Goal: Task Accomplishment & Management: Complete application form

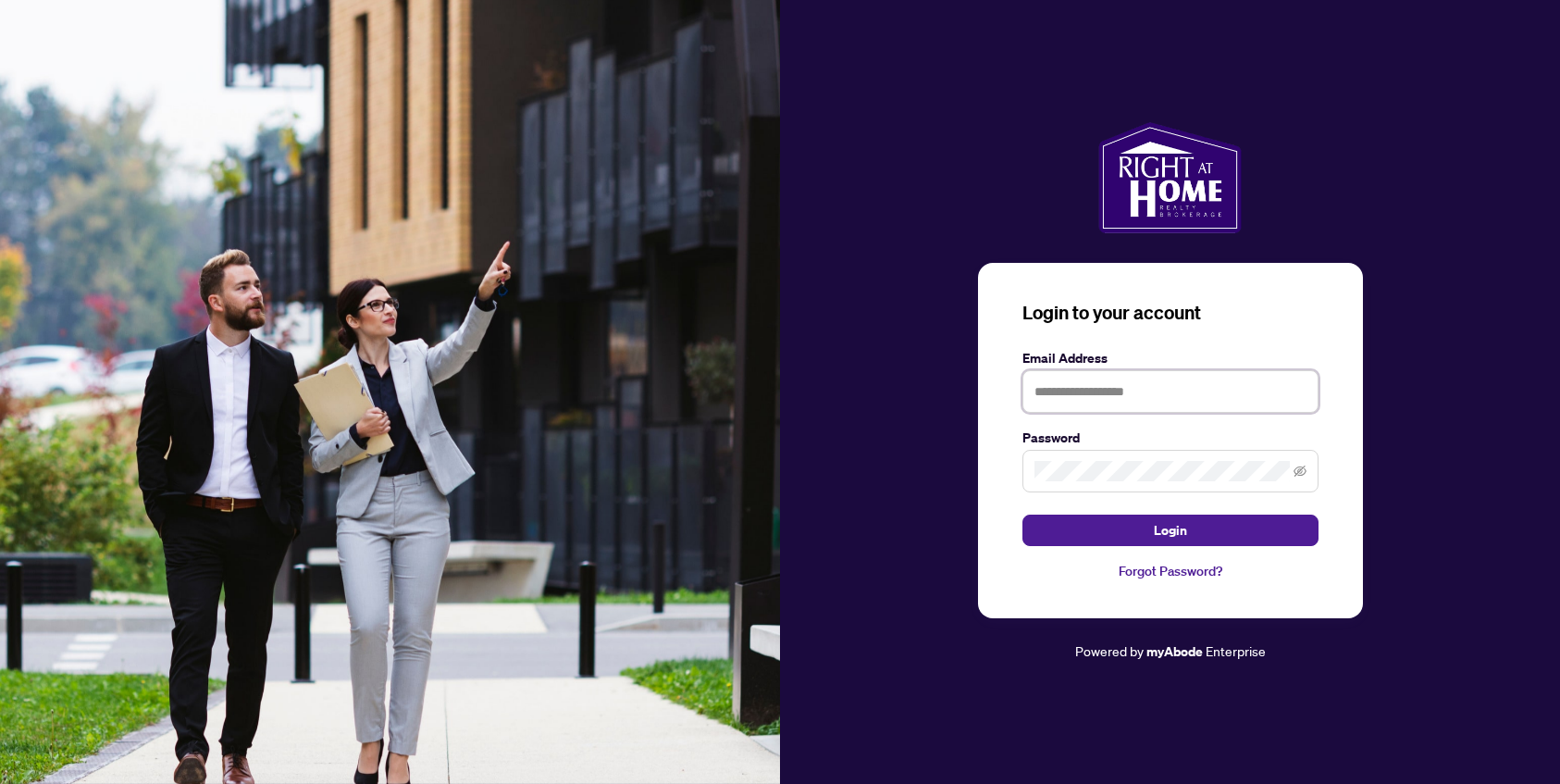
click at [1098, 396] on input "text" at bounding box center [1170, 391] width 296 height 42
type input "**********"
click at [1022, 514] on button "Login" at bounding box center [1170, 529] width 296 height 31
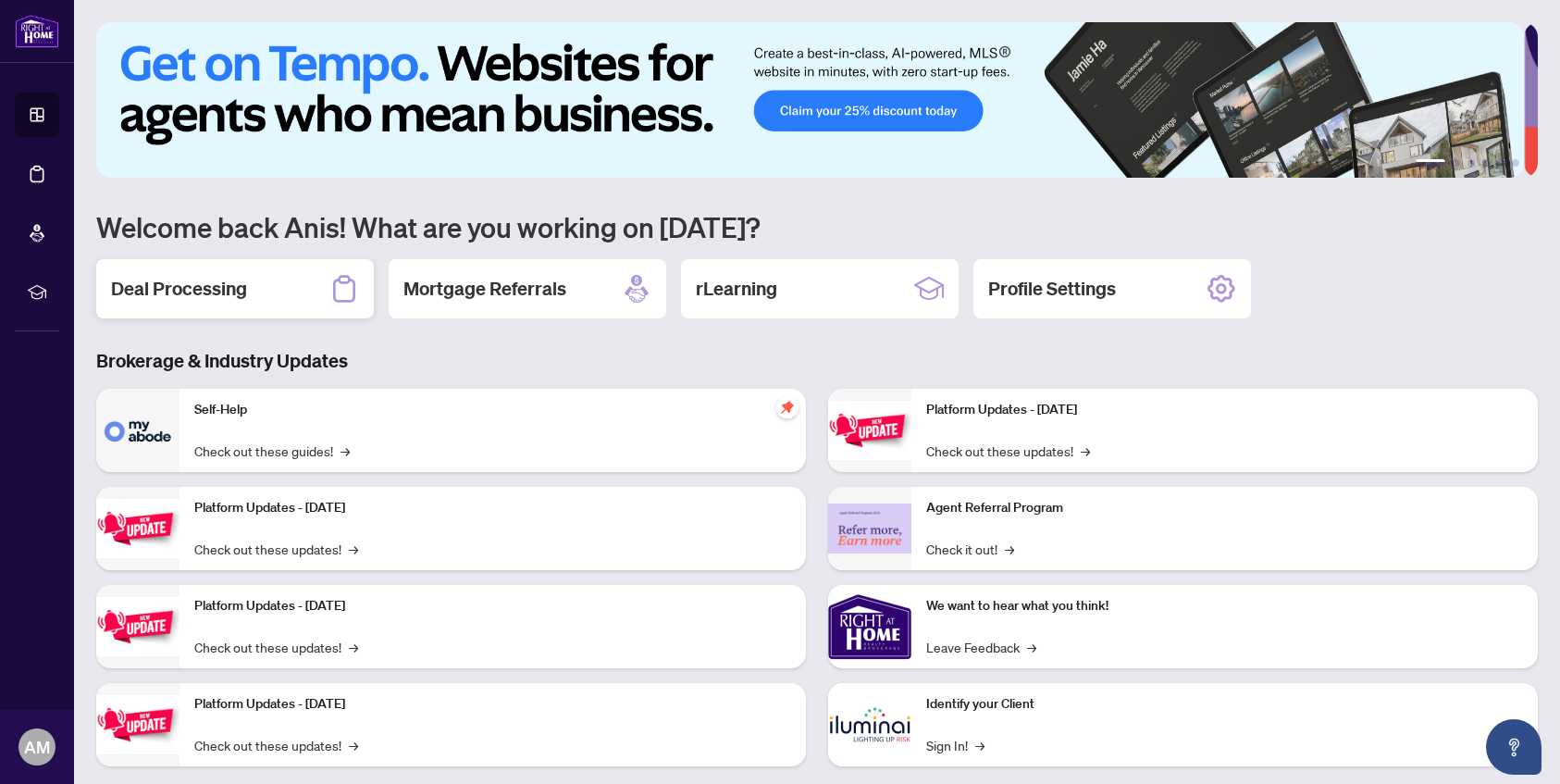
click at [244, 281] on h2 "Deal Processing" at bounding box center [179, 289] width 136 height 26
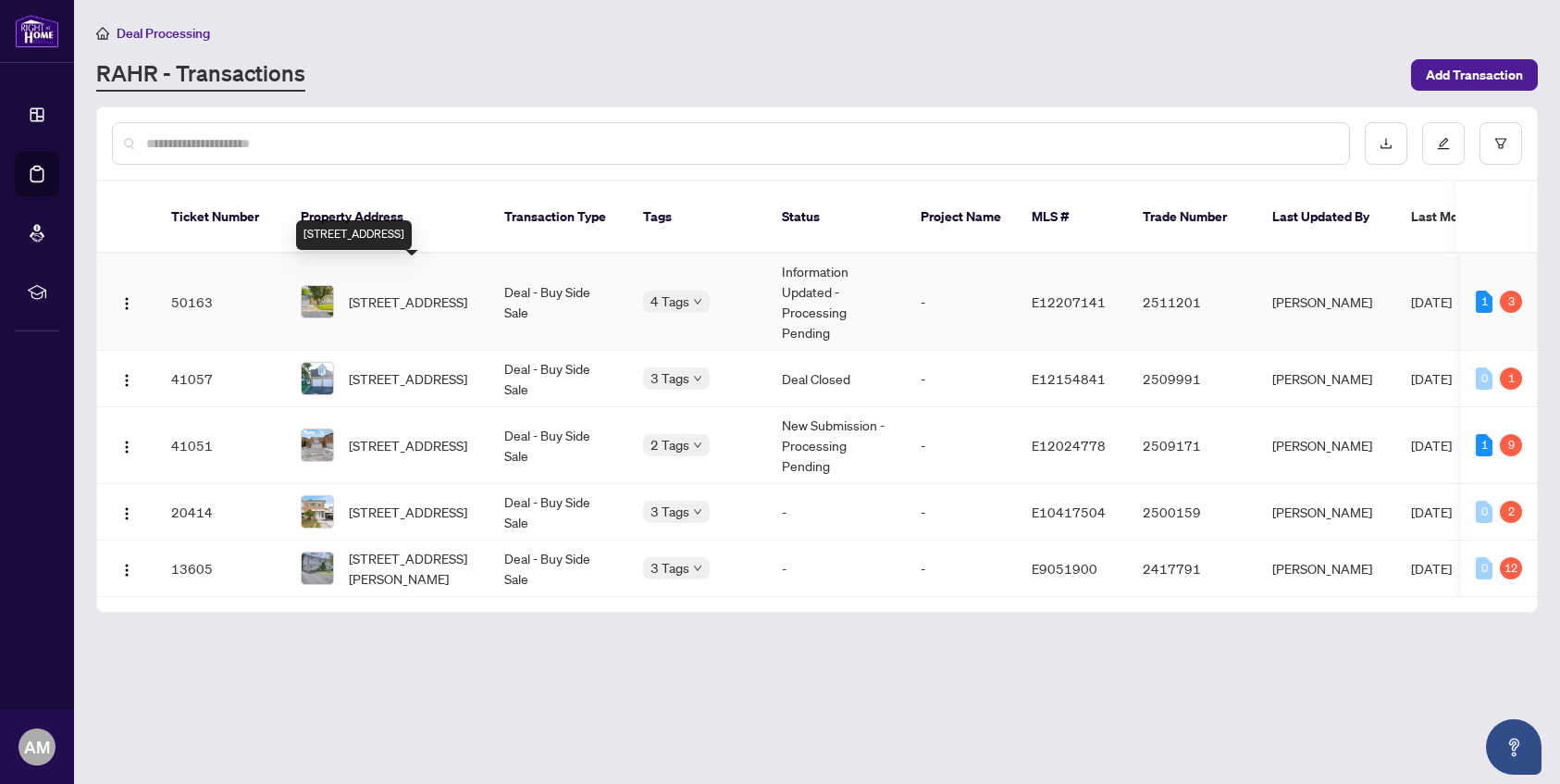
click at [403, 291] on span "[STREET_ADDRESS]" at bounding box center [408, 302] width 118 height 21
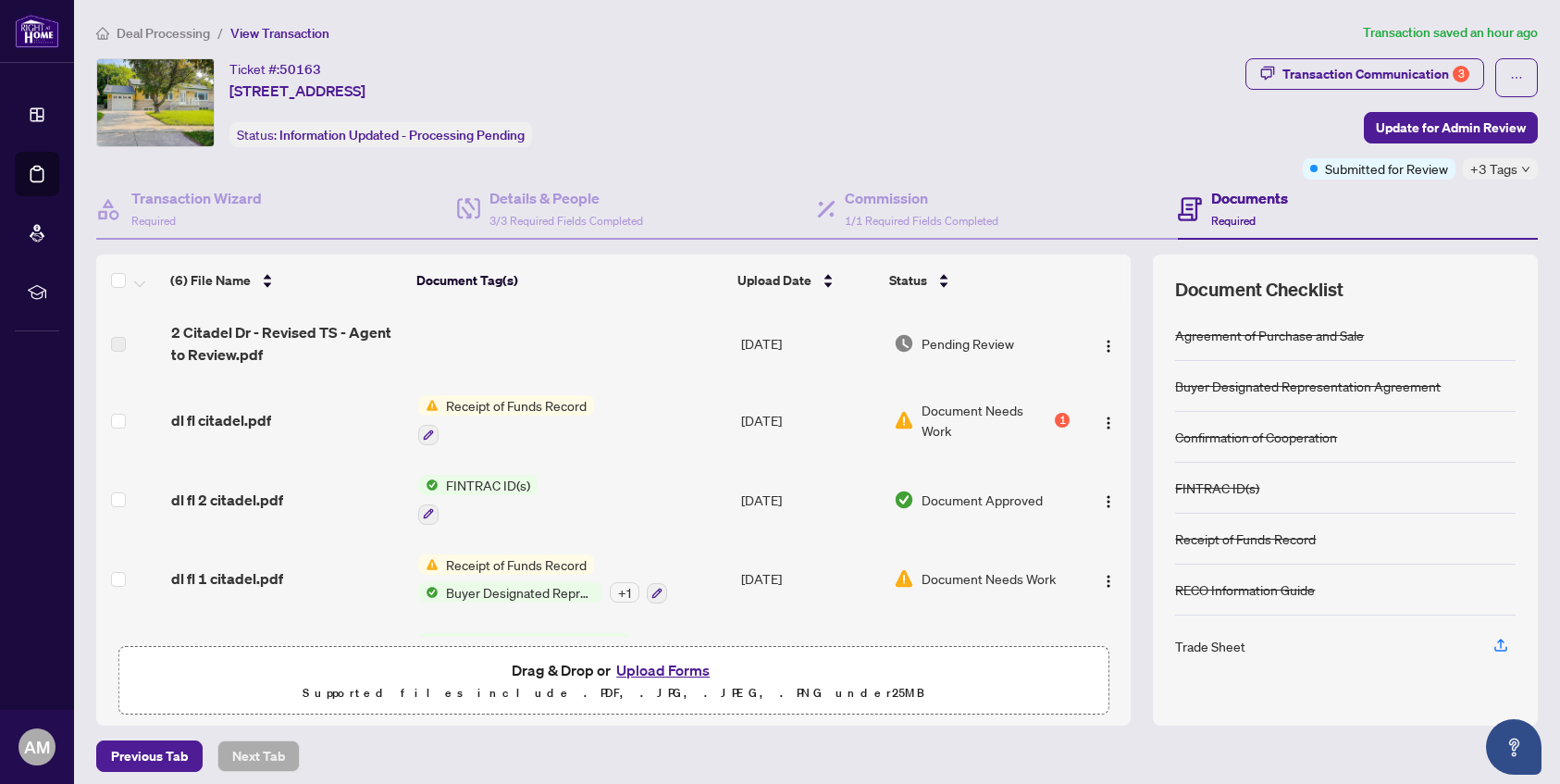
click at [1250, 202] on h4 "Documents" at bounding box center [1250, 198] width 77 height 23
click at [116, 343] on label at bounding box center [118, 344] width 15 height 21
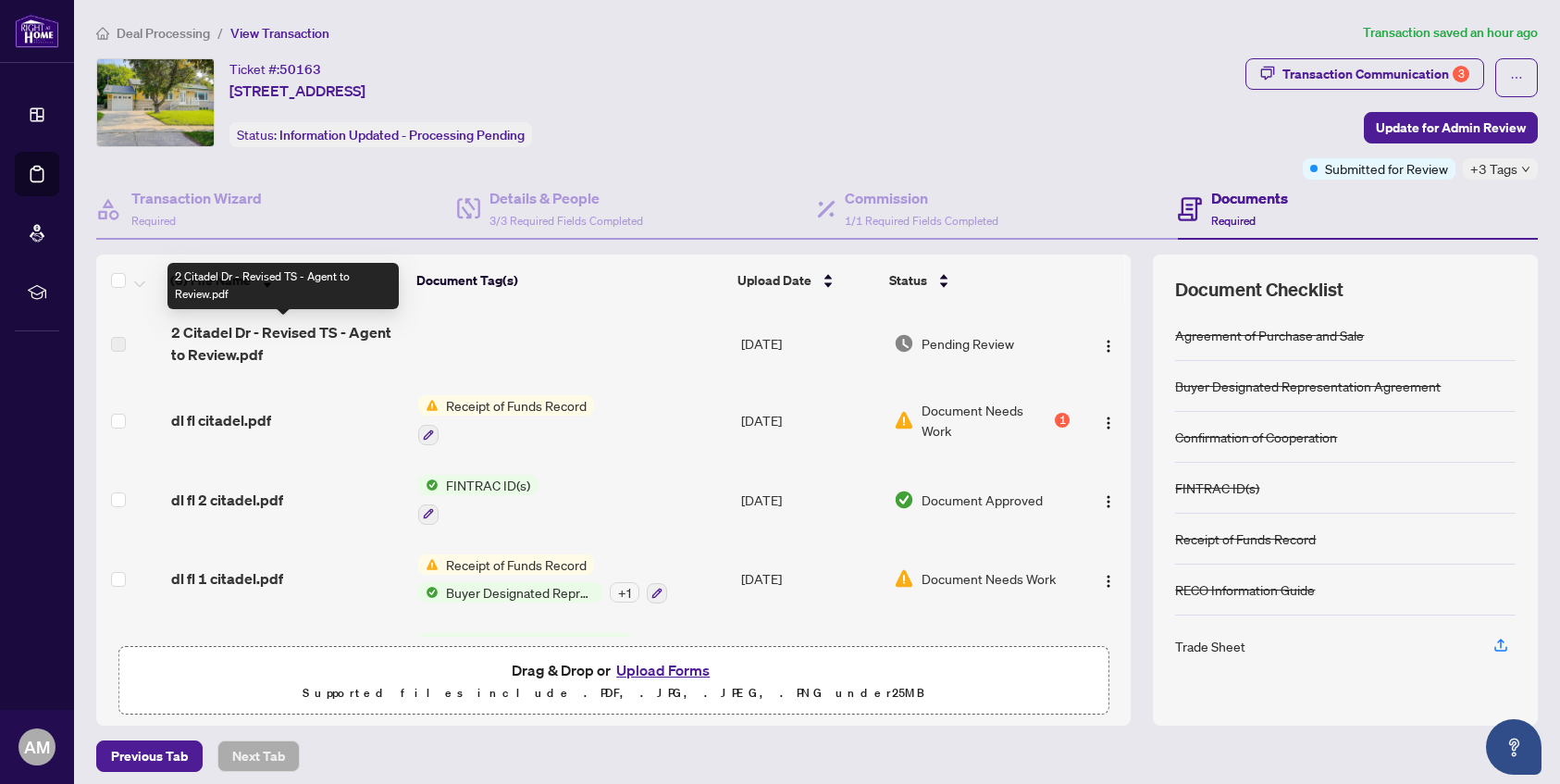
click at [223, 331] on span "2 Citadel Dr - Revised TS - Agent to Review.pdf" at bounding box center [287, 342] width 232 height 44
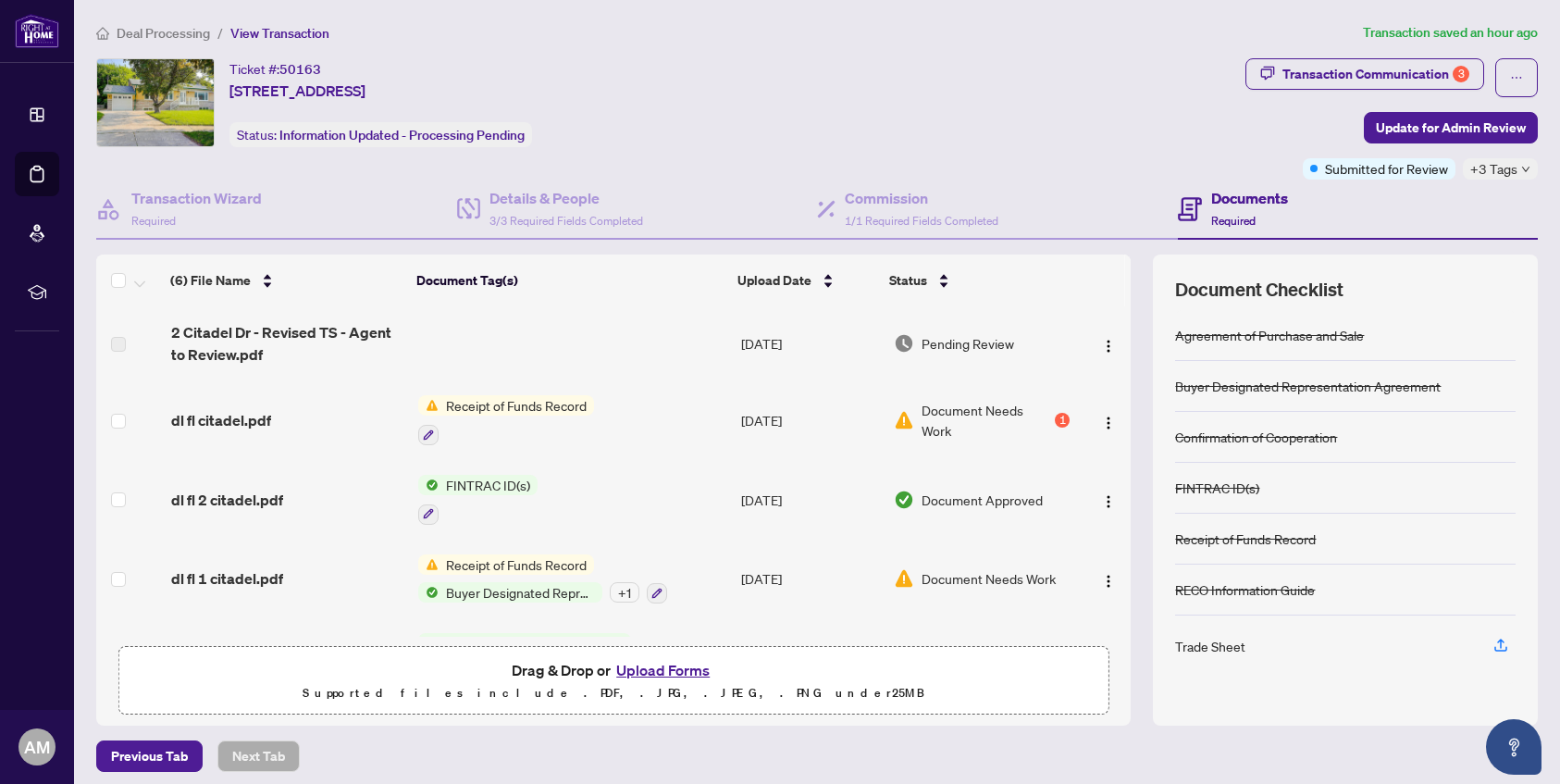
click at [547, 403] on span "Receipt of Funds Record" at bounding box center [515, 405] width 155 height 21
click at [945, 351] on span "Pending Review" at bounding box center [968, 343] width 92 height 21
click at [1101, 341] on img "button" at bounding box center [1109, 346] width 15 height 15
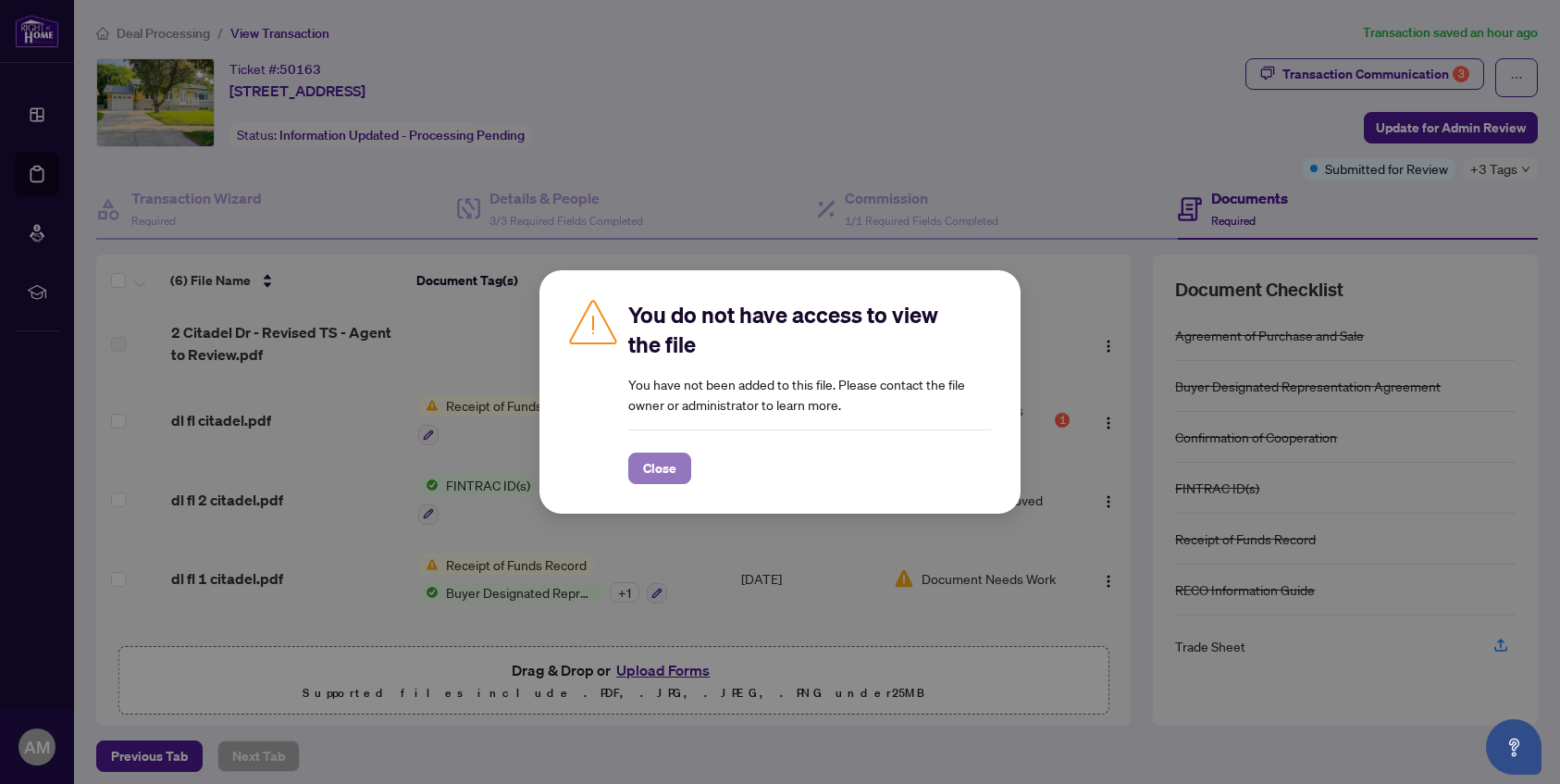
click at [660, 478] on span "Close" at bounding box center [659, 467] width 33 height 29
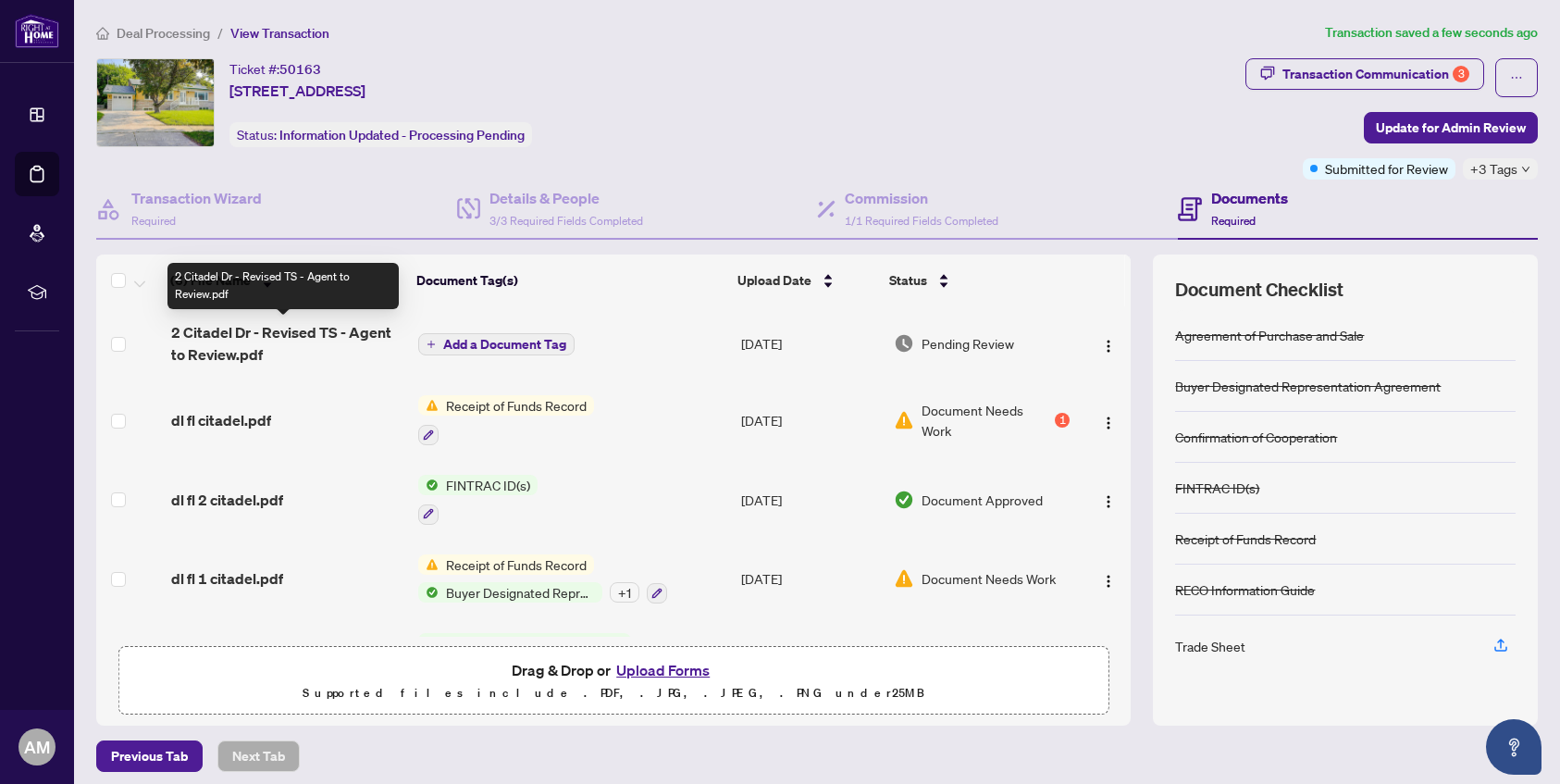
click at [356, 337] on span "2 Citadel Dr - Revised TS - Agent to Review.pdf" at bounding box center [287, 342] width 232 height 44
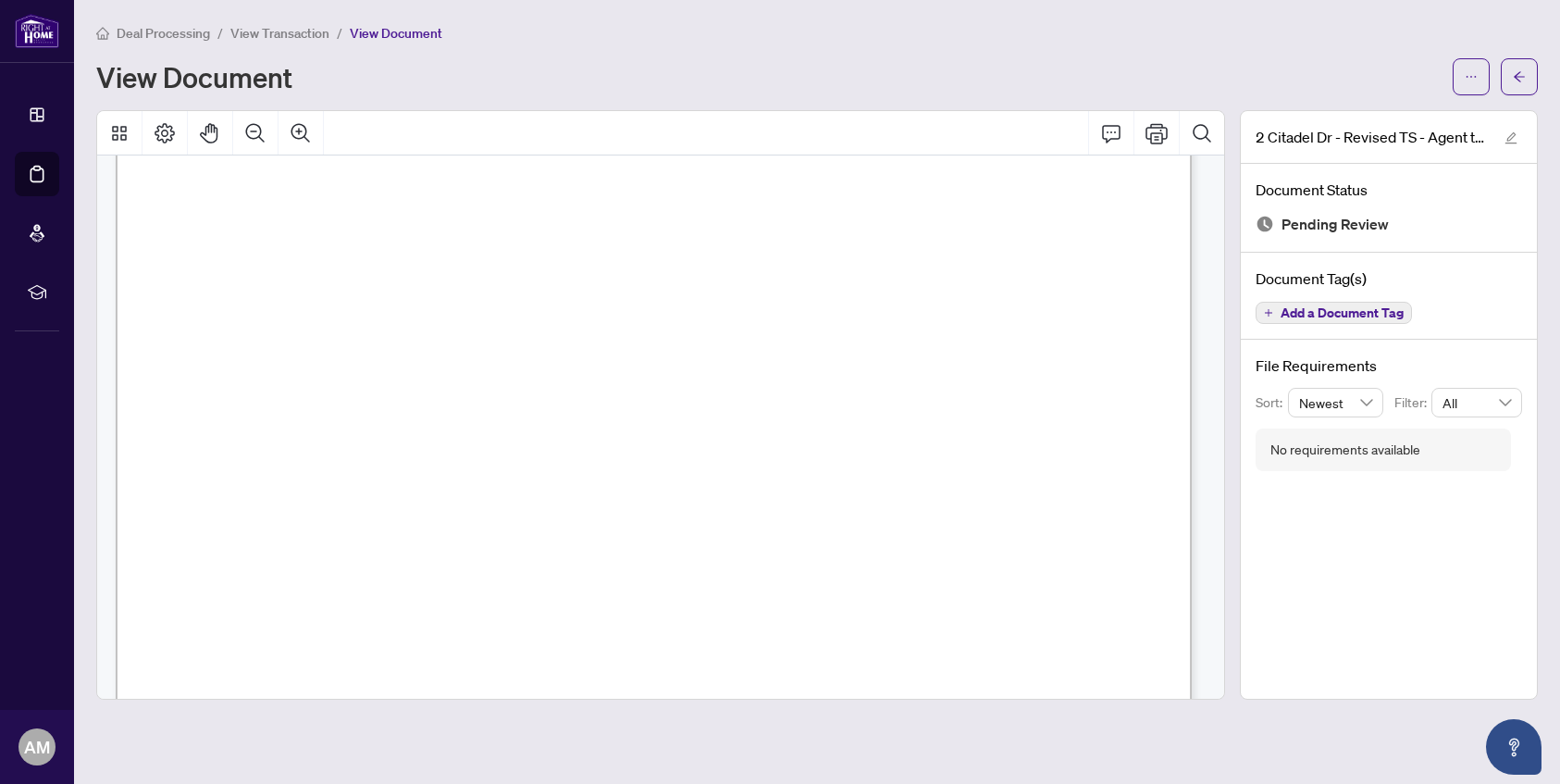
scroll to position [118, 0]
click at [1155, 133] on icon "Print" at bounding box center [1157, 133] width 23 height 21
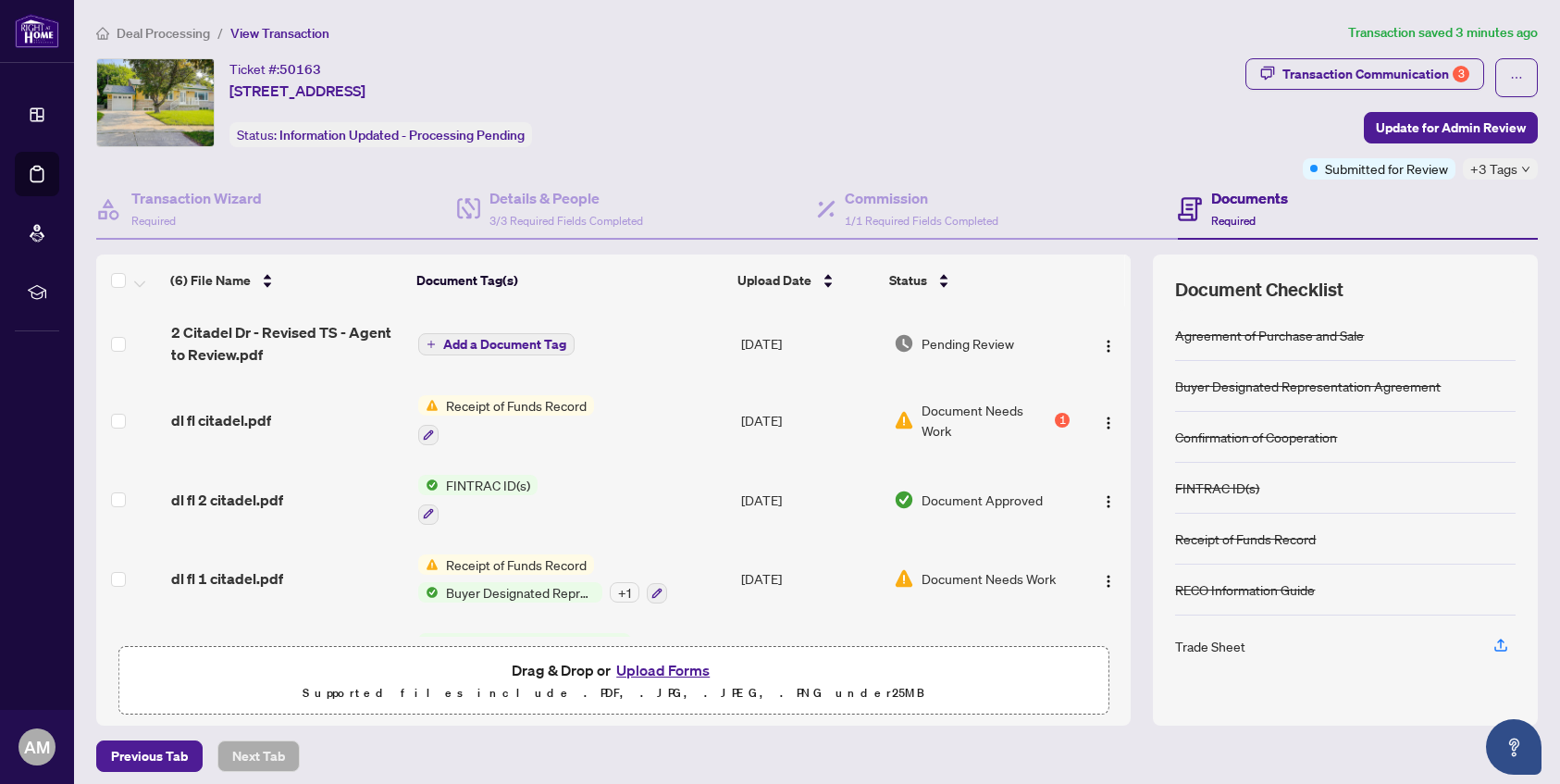
click at [561, 404] on span "Receipt of Funds Record" at bounding box center [515, 405] width 155 height 21
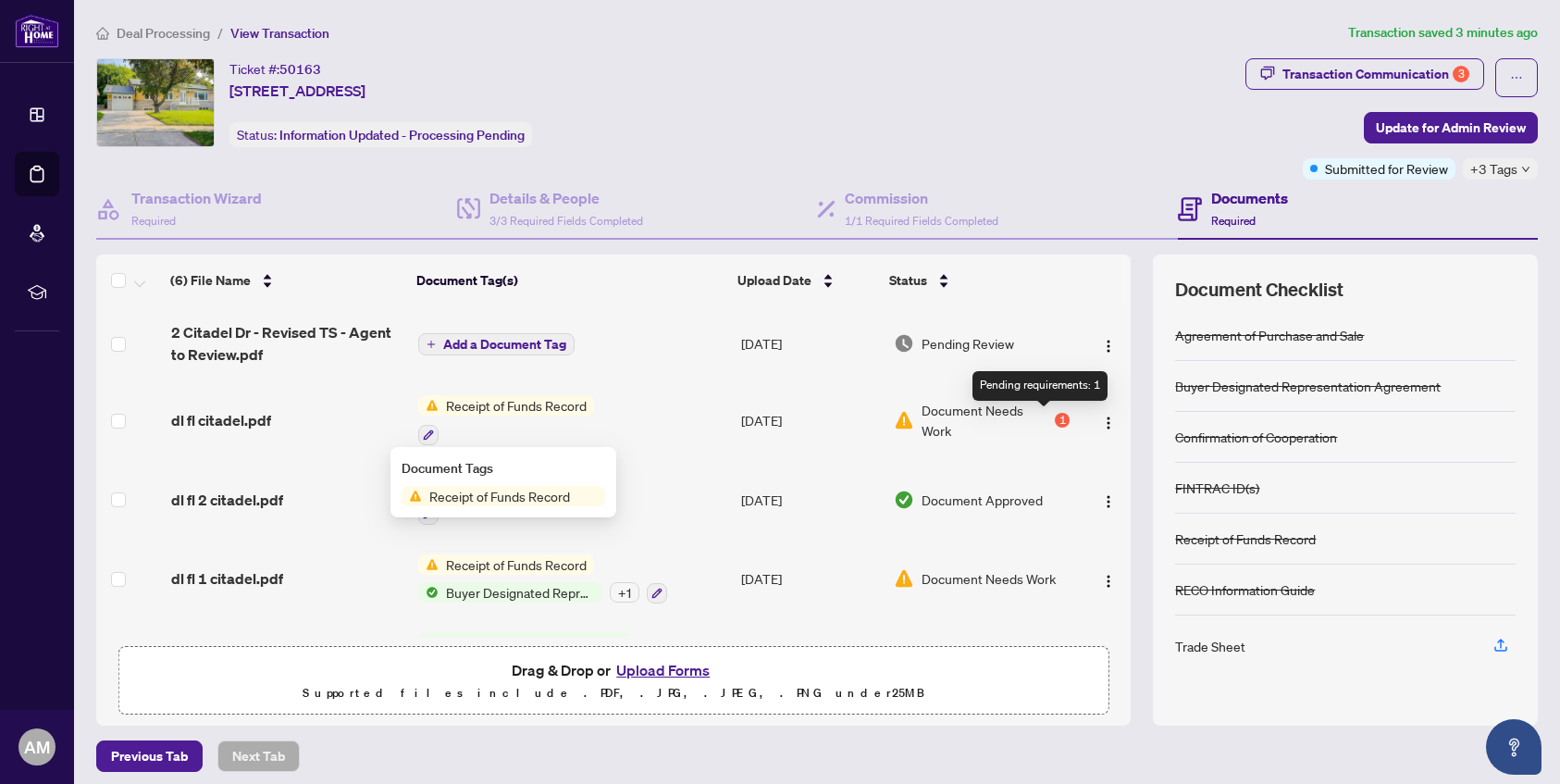
click at [1055, 424] on div "1" at bounding box center [1063, 420] width 15 height 15
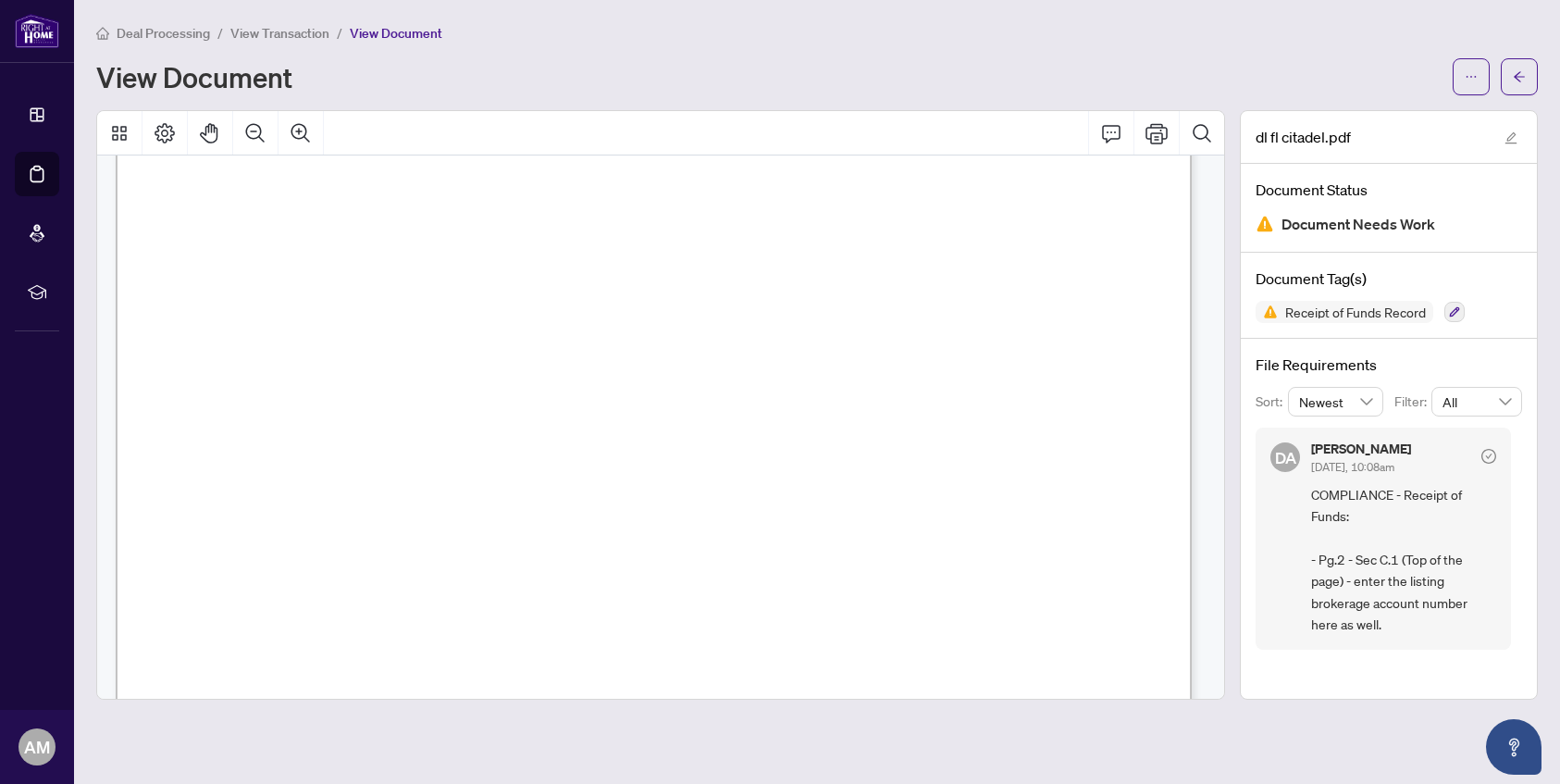
scroll to position [294, 0]
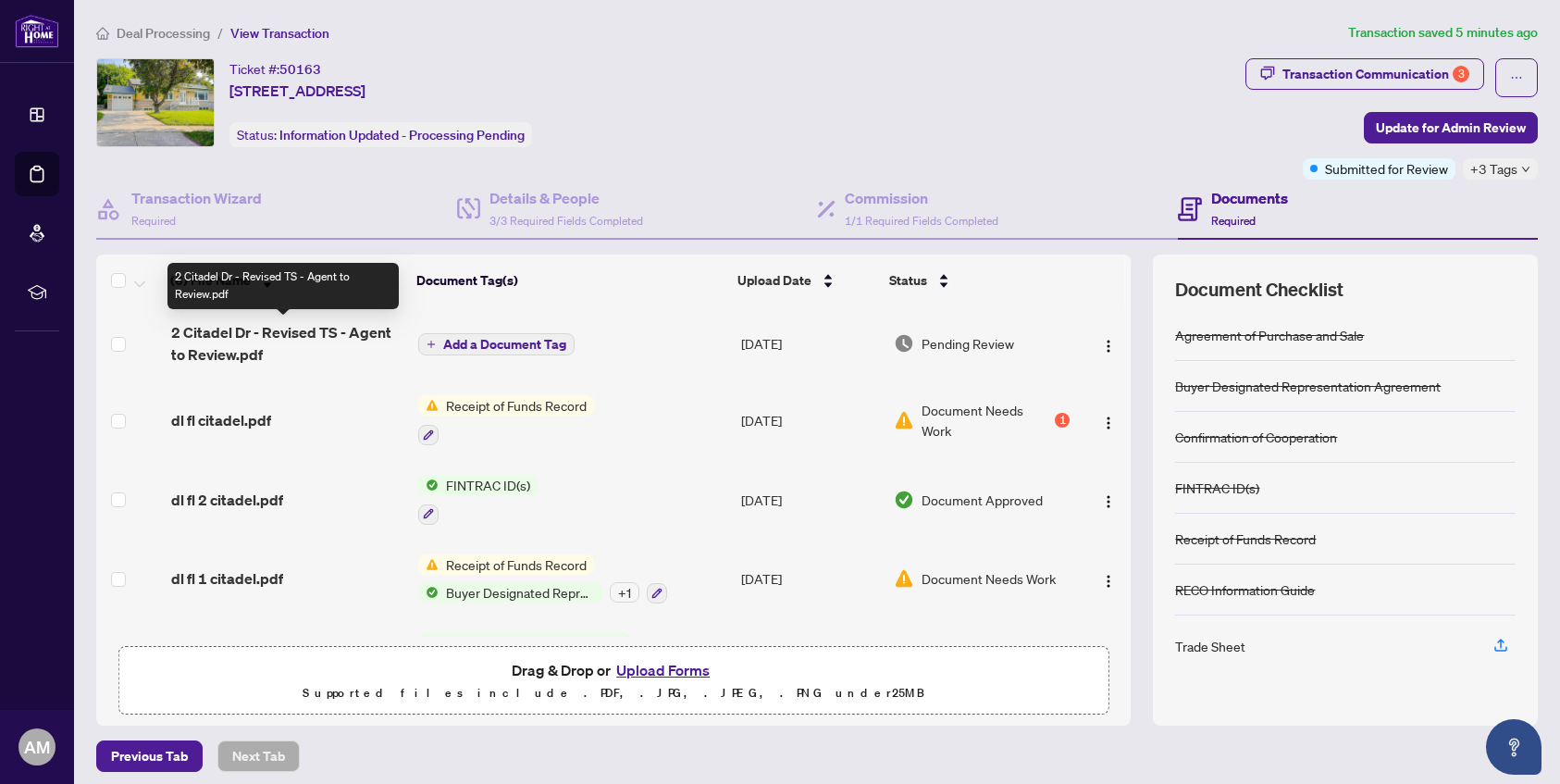
click at [328, 334] on span "2 Citadel Dr - Revised TS - Agent to Review.pdf" at bounding box center [287, 342] width 232 height 44
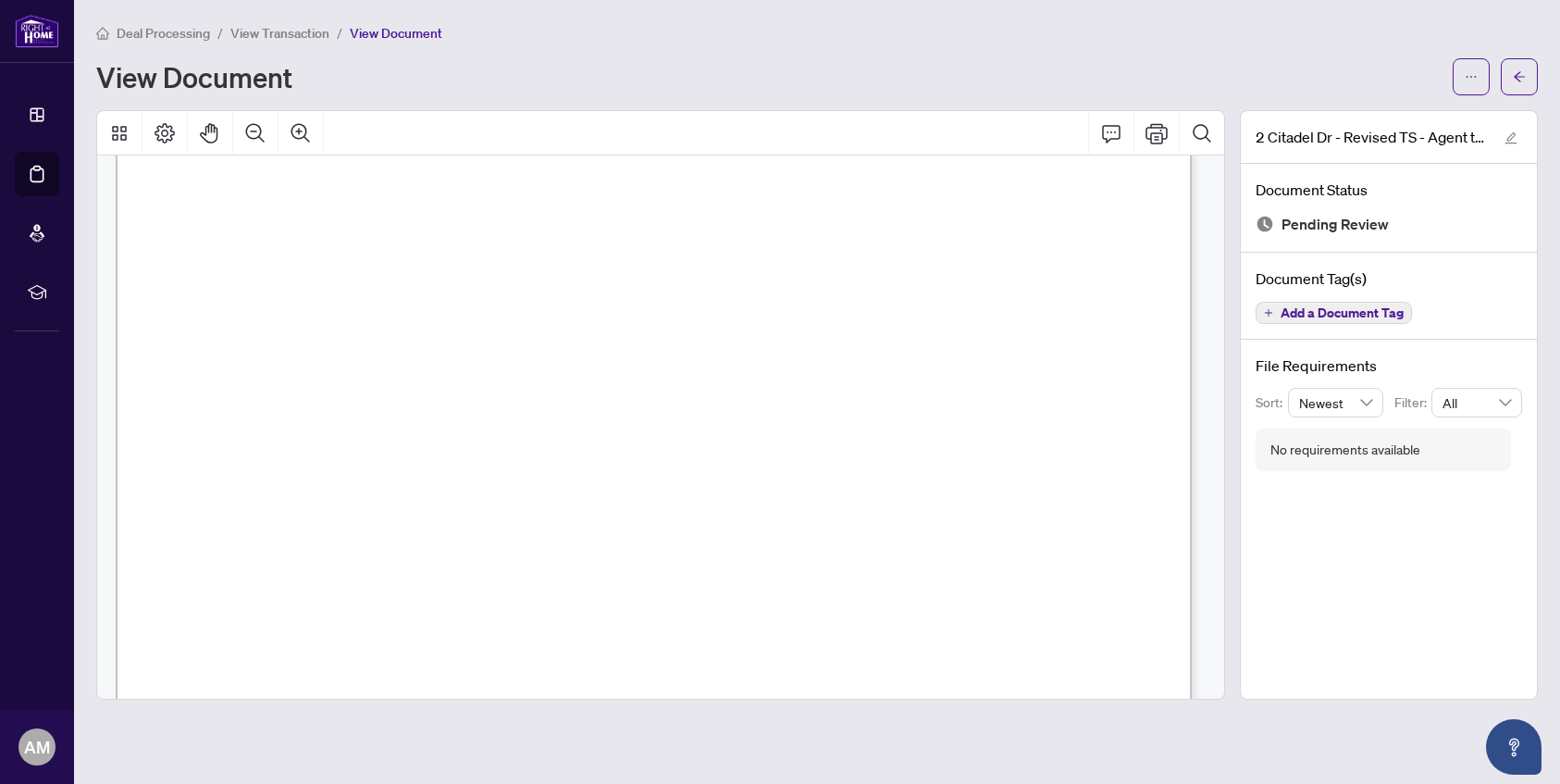
scroll to position [74, 0]
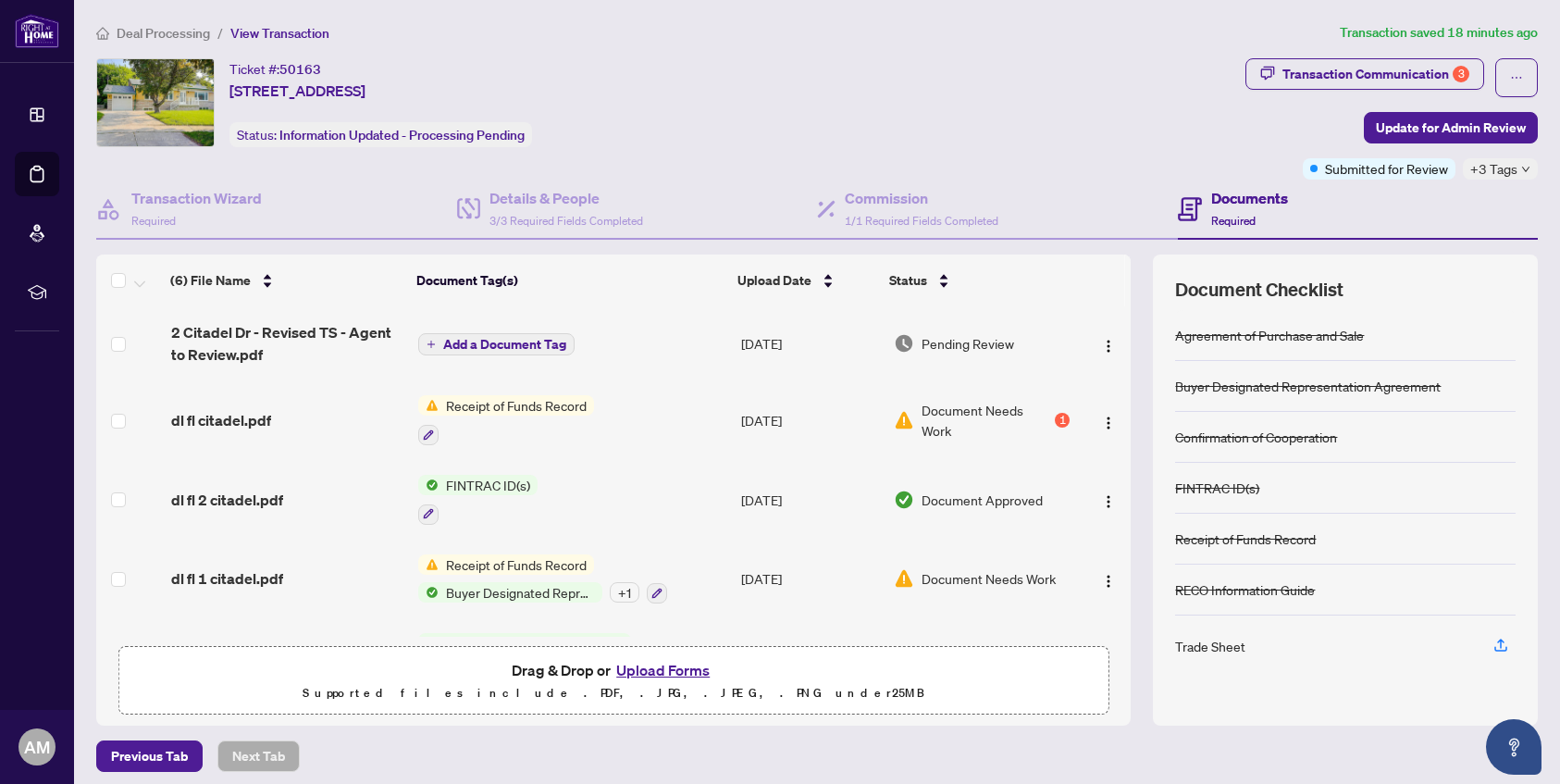
click at [648, 664] on button "Upload Forms" at bounding box center [662, 670] width 104 height 24
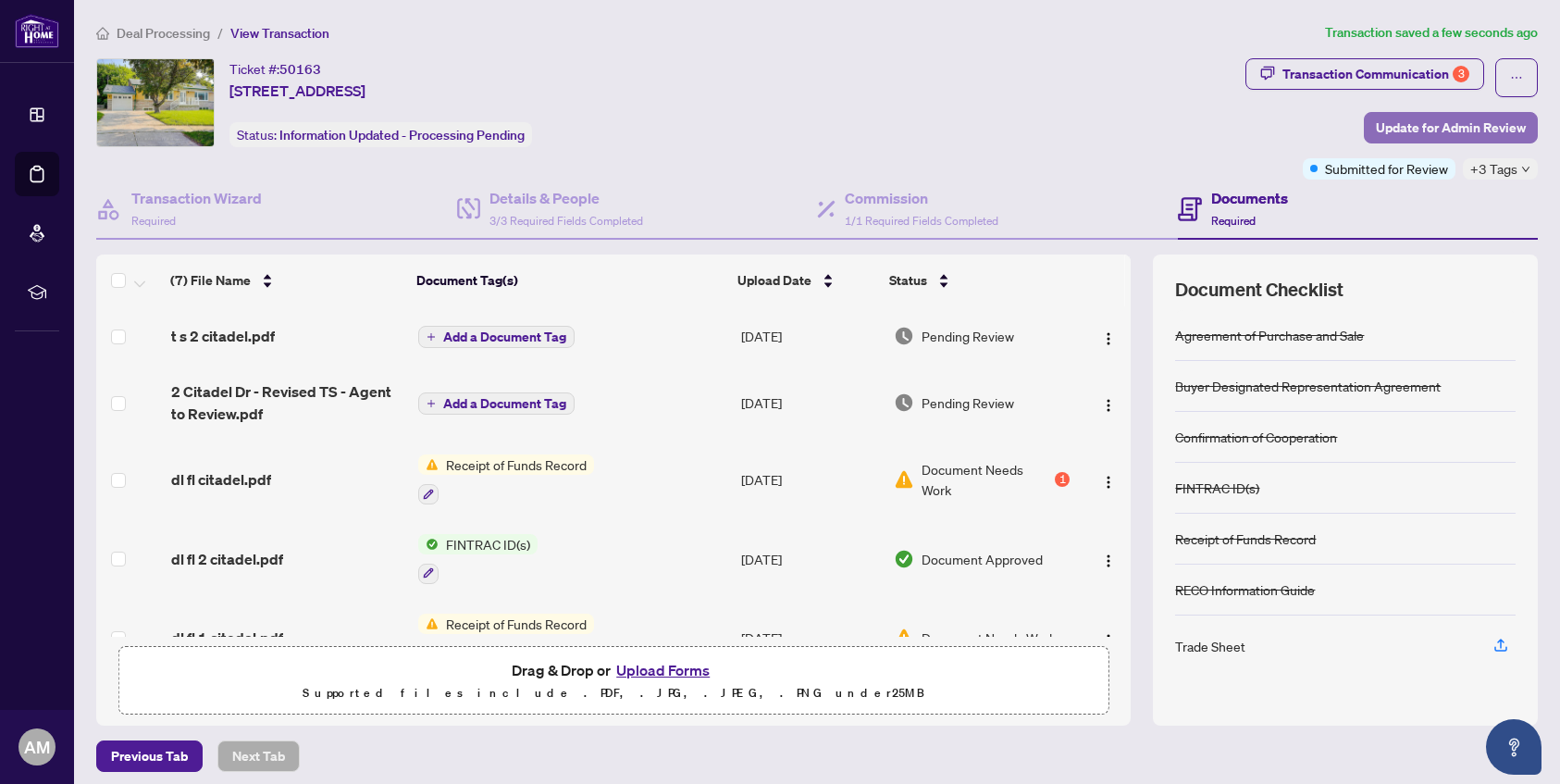
click at [1410, 125] on span "Update for Admin Review" at bounding box center [1450, 127] width 150 height 29
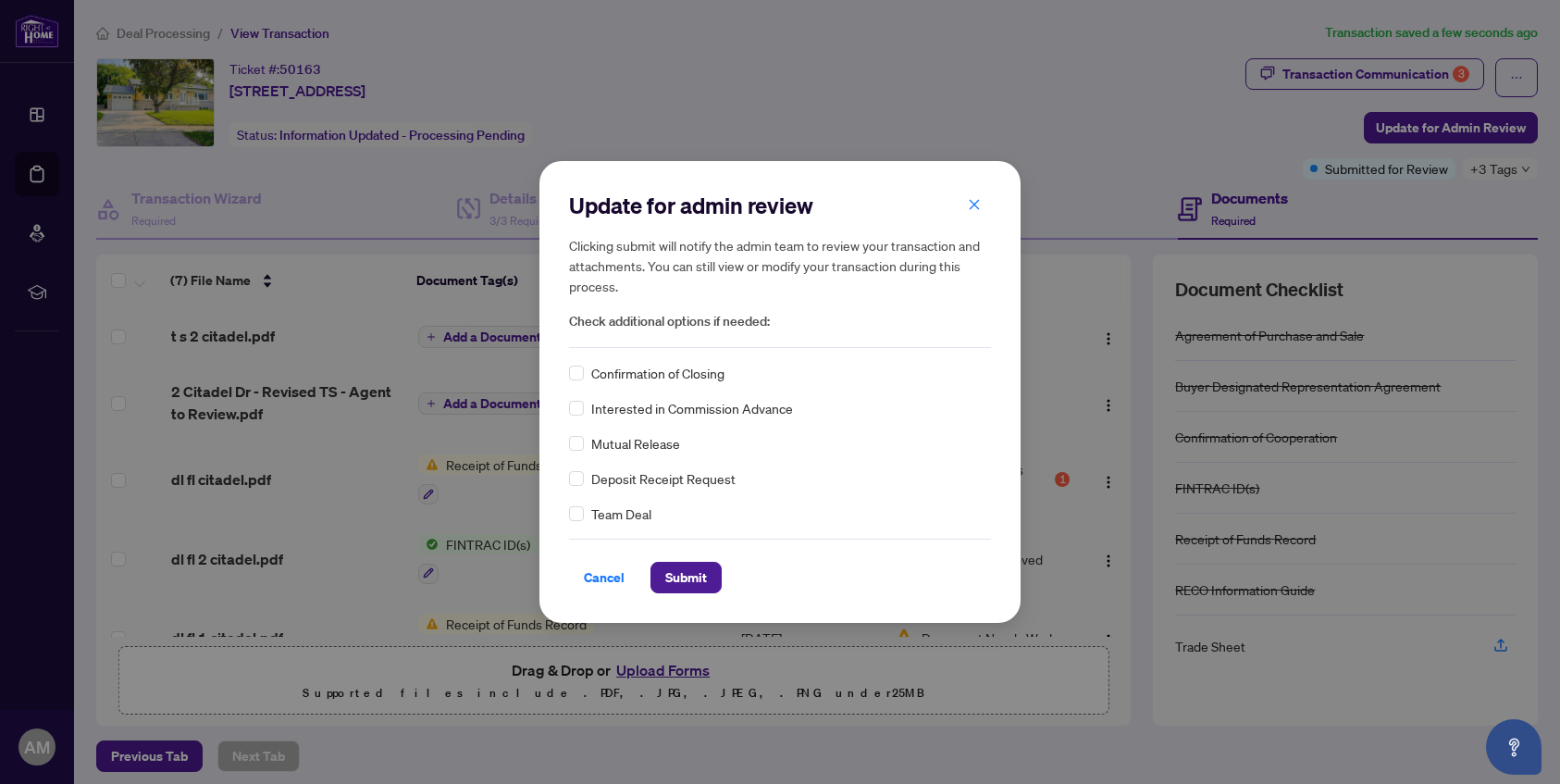
click at [653, 375] on span "Confirmation of Closing" at bounding box center [658, 373] width 134 height 21
click at [698, 572] on span "Submit" at bounding box center [686, 576] width 41 height 29
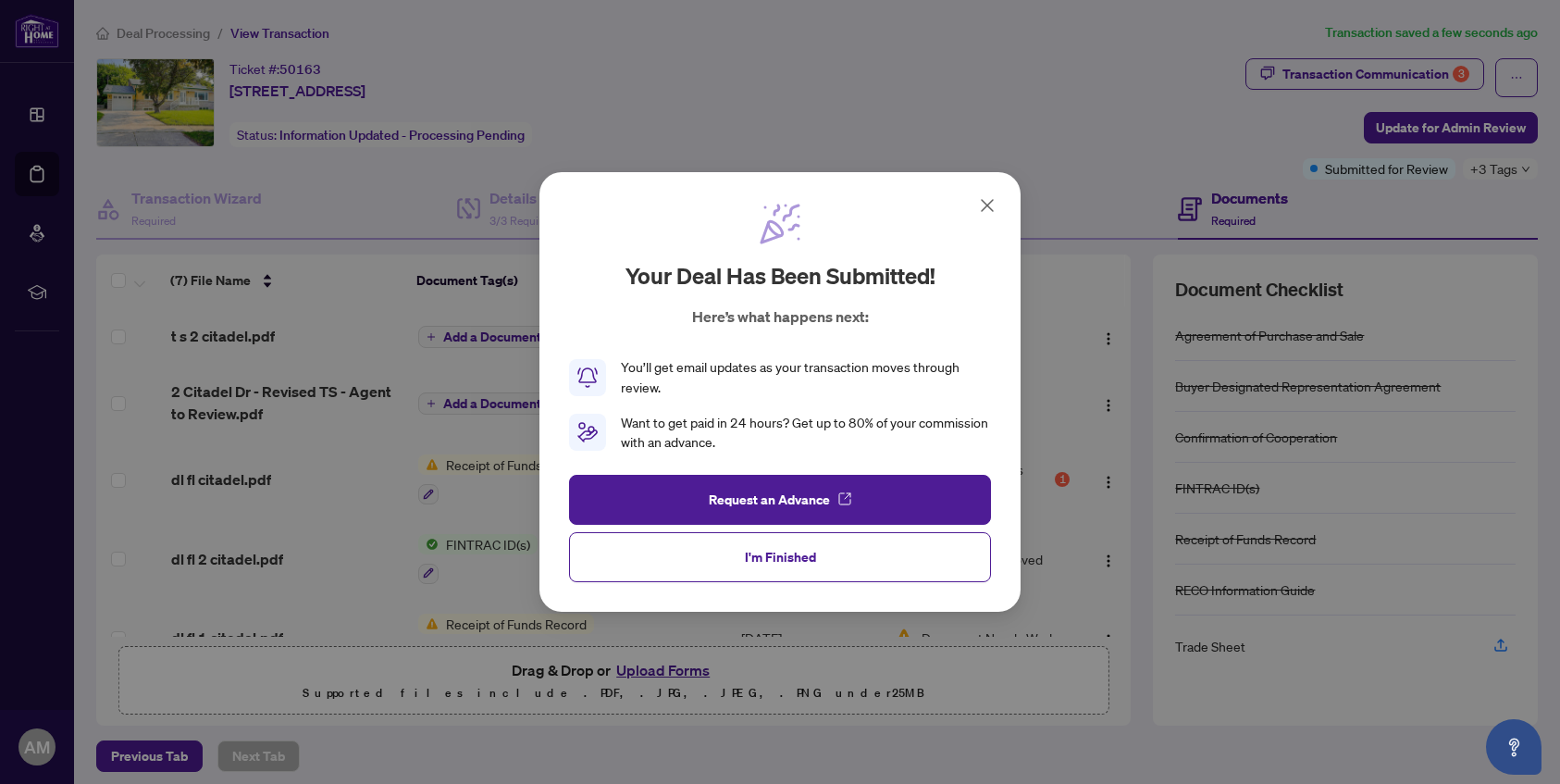
click at [991, 207] on icon at bounding box center [987, 206] width 23 height 23
